Goal: Check status

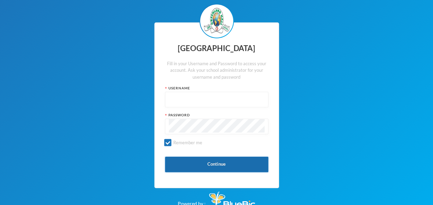
type input "p-j21-121"
click at [206, 165] on button "Continue" at bounding box center [216, 164] width 103 height 16
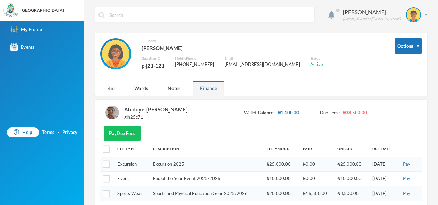
click at [112, 92] on div "Bio" at bounding box center [111, 88] width 22 height 15
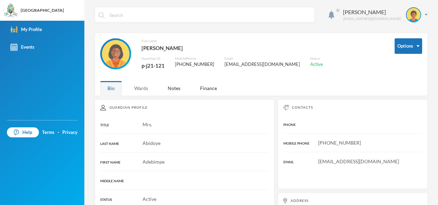
click at [143, 85] on div "Wards" at bounding box center [141, 88] width 28 height 15
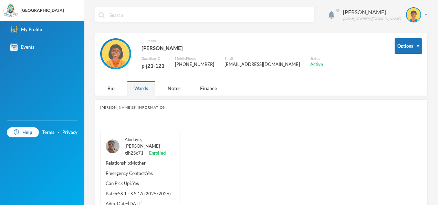
click at [143, 140] on link "Abidoye, [PERSON_NAME]" at bounding box center [142, 142] width 35 height 12
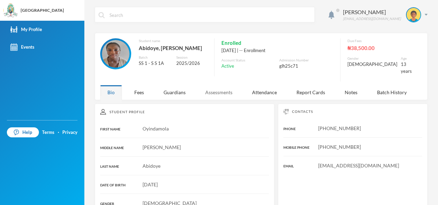
click at [231, 85] on div "Assessments" at bounding box center [219, 92] width 42 height 15
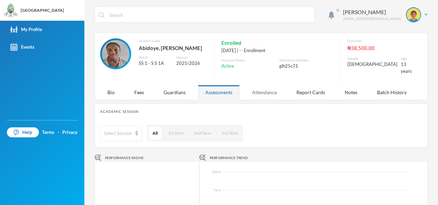
click at [253, 85] on div "Attendance" at bounding box center [264, 92] width 39 height 15
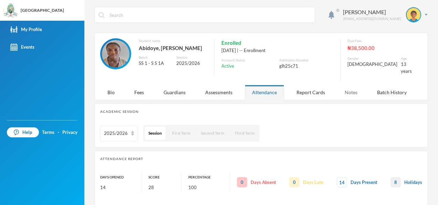
click at [350, 85] on div "Notes" at bounding box center [351, 92] width 27 height 15
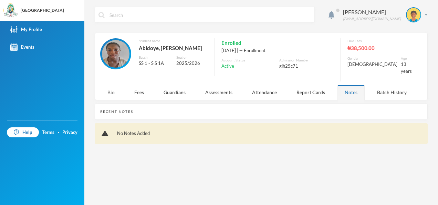
click at [114, 86] on div "Bio" at bounding box center [111, 92] width 22 height 15
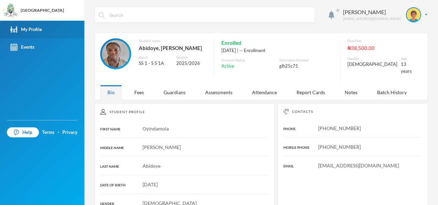
click at [46, 32] on link "My Profile" at bounding box center [42, 30] width 84 height 18
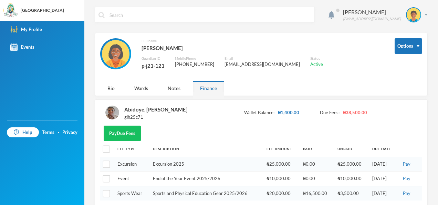
scroll to position [17, 0]
